Goal: Entertainment & Leisure: Consume media (video, audio)

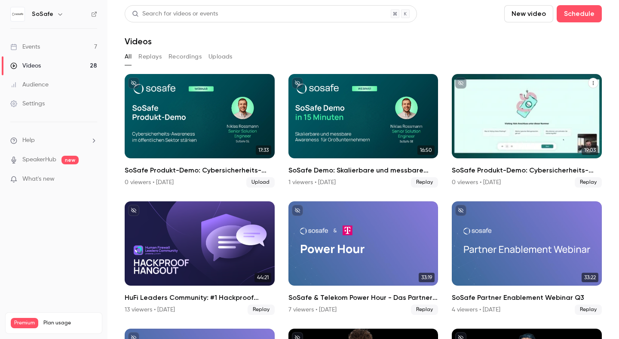
click at [502, 109] on div "SoSafe Produkt-Demo: Cybersicherheits-Awareness im öffentlichen Sektor stärken" at bounding box center [527, 116] width 150 height 84
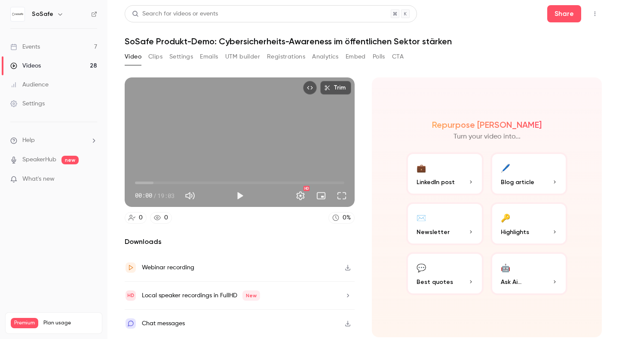
click at [40, 69] on div "Videos" at bounding box center [25, 65] width 31 height 9
